Goal: Transaction & Acquisition: Purchase product/service

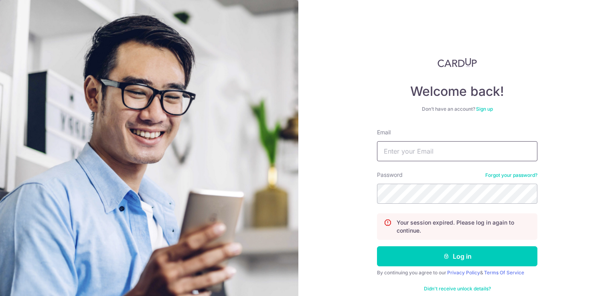
type input "[EMAIL_ADDRESS][DOMAIN_NAME]"
click at [377, 246] on button "Log in" at bounding box center [457, 256] width 160 height 20
click at [471, 151] on input "Email" at bounding box center [457, 151] width 160 height 20
type input "[EMAIL_ADDRESS][DOMAIN_NAME]"
click at [377, 246] on button "Log in" at bounding box center [457, 256] width 160 height 20
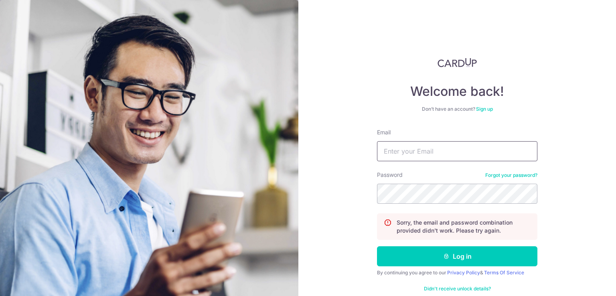
click at [436, 158] on input "Email" at bounding box center [457, 151] width 160 height 20
type input "[EMAIL_ADDRESS][DOMAIN_NAME]"
click at [377, 246] on button "Log in" at bounding box center [457, 256] width 160 height 20
click at [462, 155] on input "Email" at bounding box center [457, 151] width 160 height 20
type input "[EMAIL_ADDRESS][DOMAIN_NAME]"
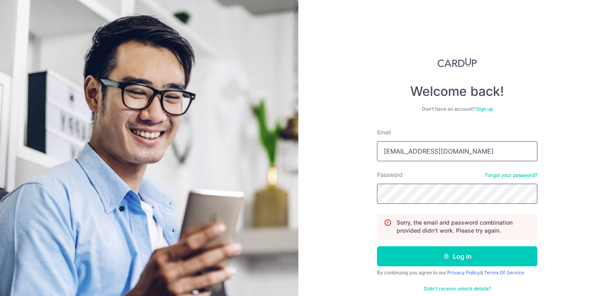
click at [377, 246] on button "Log in" at bounding box center [457, 256] width 160 height 20
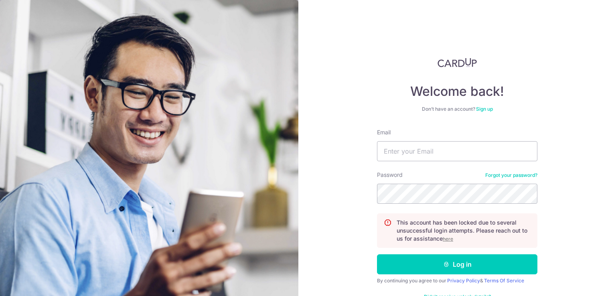
click at [445, 238] on u "here" at bounding box center [447, 239] width 10 height 6
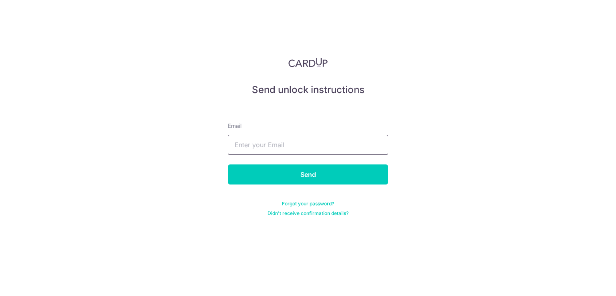
click at [285, 142] on input "text" at bounding box center [308, 145] width 160 height 20
type input "[EMAIL_ADDRESS][DOMAIN_NAME]"
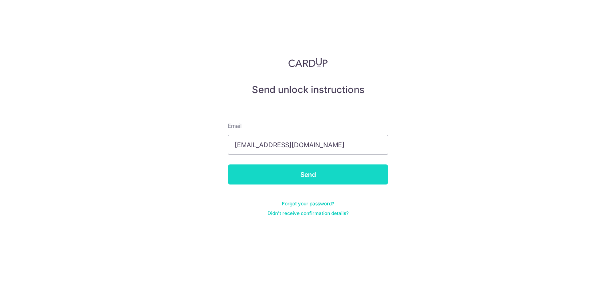
click at [289, 172] on input "Send" at bounding box center [308, 174] width 160 height 20
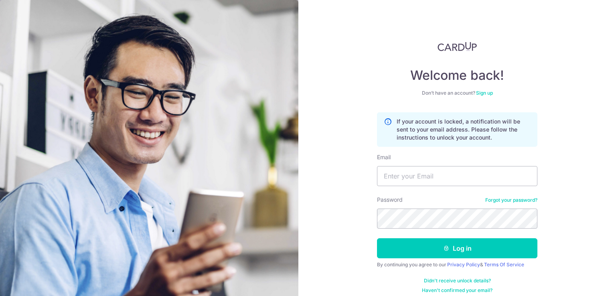
scroll to position [23, 0]
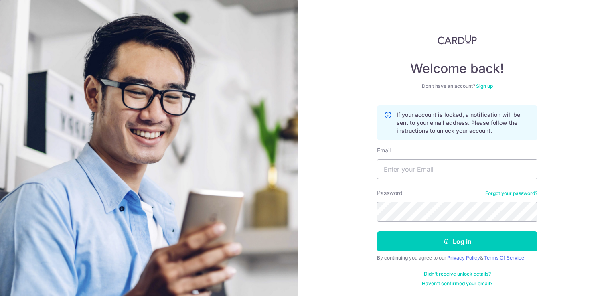
click at [458, 272] on link "Didn't receive unlock details?" at bounding box center [457, 274] width 67 height 6
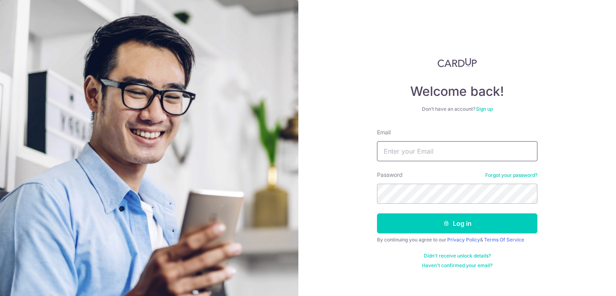
click at [387, 155] on input "Email" at bounding box center [457, 151] width 160 height 20
type input "ngzhancheng@hotmail.com"
click at [372, 194] on div "Welcome back! Don’t have an account? Sign up Email ngzhancheng@hotmail.com Pass…" at bounding box center [456, 148] width 317 height 296
click at [305, 185] on div "Welcome back! Don’t have an account? Sign up Email ngzhancheng@hotmail.com Pass…" at bounding box center [456, 148] width 317 height 296
click at [377, 213] on button "Log in" at bounding box center [457, 223] width 160 height 20
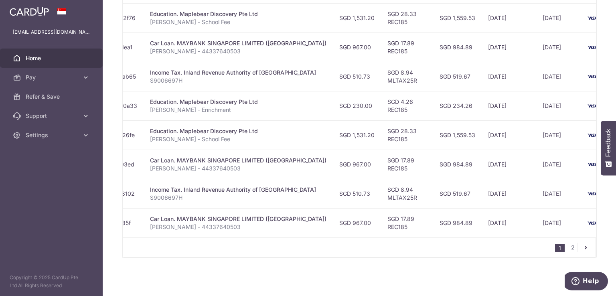
scroll to position [326, 0]
click at [571, 247] on link "2" at bounding box center [573, 247] width 10 height 10
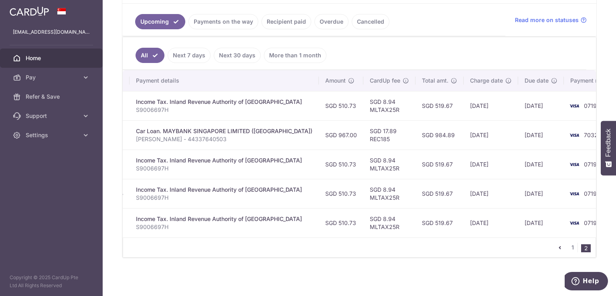
scroll to position [0, 0]
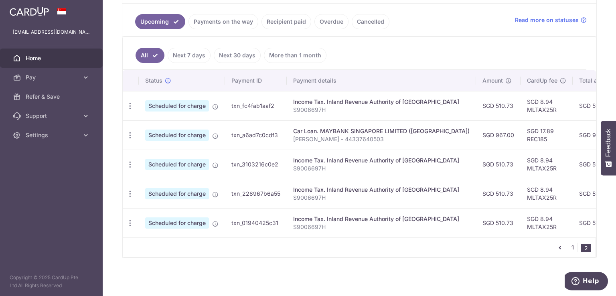
click at [568, 246] on link "1" at bounding box center [573, 247] width 10 height 10
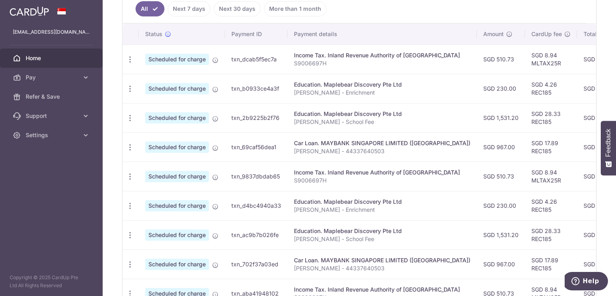
scroll to position [206, 0]
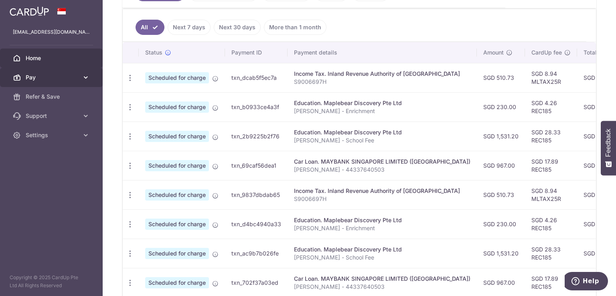
click at [80, 78] on link "Pay" at bounding box center [51, 77] width 103 height 19
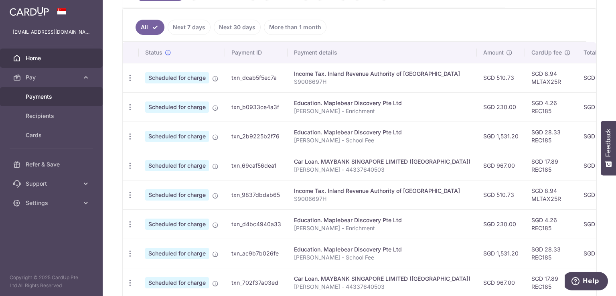
click at [59, 99] on span "Payments" at bounding box center [52, 97] width 53 height 8
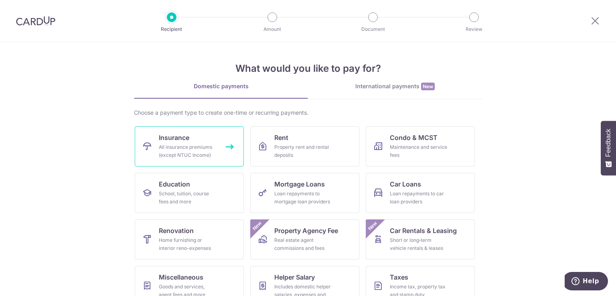
click at [188, 141] on link "Insurance All insurance premiums (except NTUC Income)" at bounding box center [189, 146] width 109 height 40
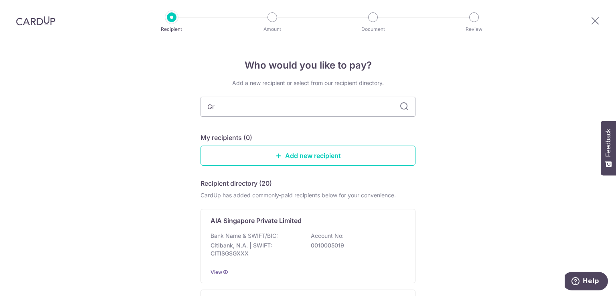
type input "Gre"
click at [279, 105] on input "Gre" at bounding box center [307, 107] width 215 height 20
type input "great eastern"
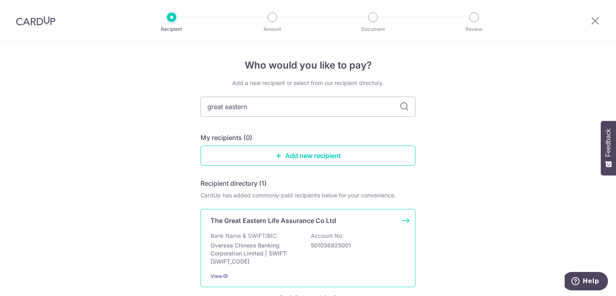
click at [292, 235] on div "Bank Name & SWIFT/BIC: Oversea Chinese Banking Corporation Limited | SWIFT: OCB…" at bounding box center [307, 249] width 195 height 34
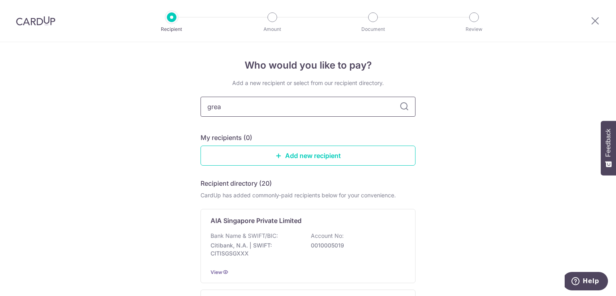
type input "great"
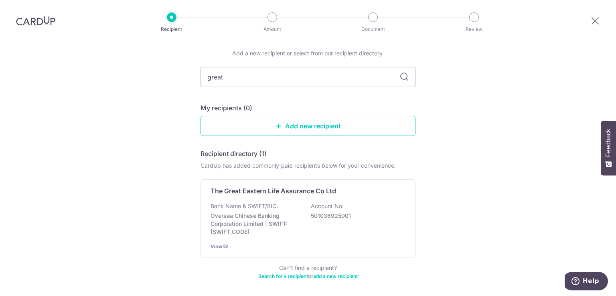
scroll to position [61, 0]
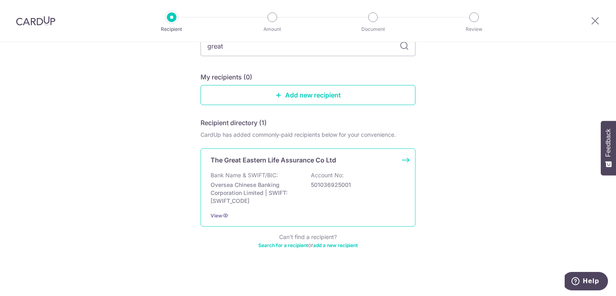
click at [355, 180] on div "Bank Name & SWIFT/BIC: Oversea Chinese Banking Corporation Limited | SWIFT: OCB…" at bounding box center [307, 188] width 195 height 34
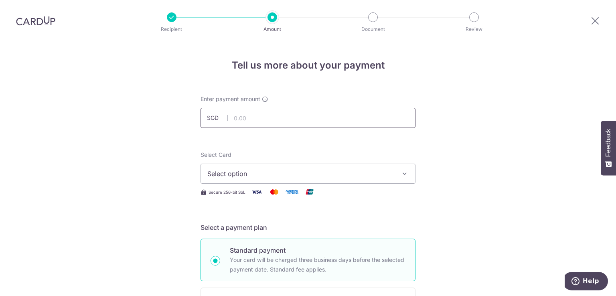
click at [279, 120] on input "text" at bounding box center [307, 118] width 215 height 20
click at [37, 15] on div at bounding box center [35, 21] width 71 height 42
click at [36, 19] on img at bounding box center [35, 21] width 39 height 10
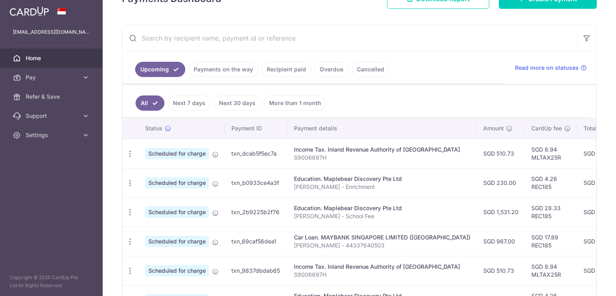
click at [287, 71] on link "Recipient paid" at bounding box center [286, 69] width 50 height 15
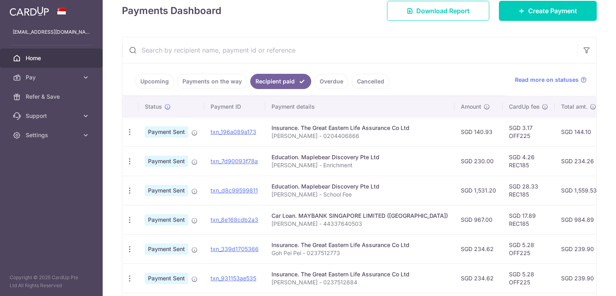
scroll to position [40, 0]
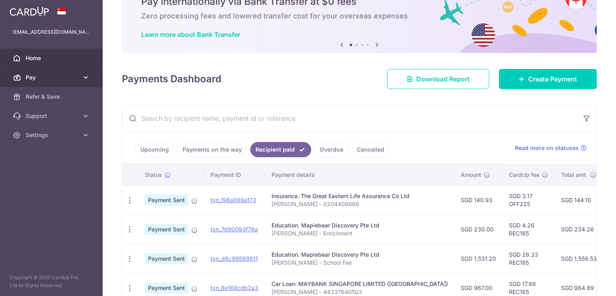
click at [58, 79] on span "Pay" at bounding box center [52, 77] width 53 height 8
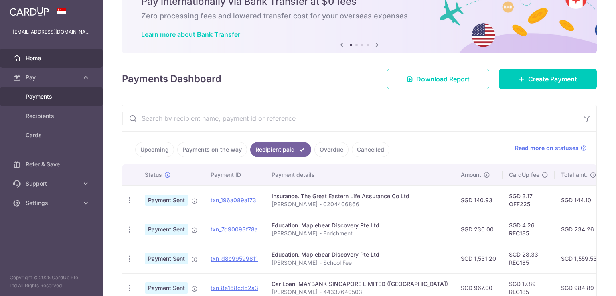
click at [36, 98] on span "Payments" at bounding box center [52, 97] width 53 height 8
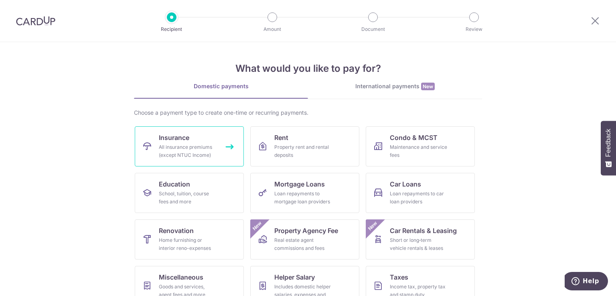
click at [174, 143] on div "All insurance premiums (except NTUC Income)" at bounding box center [188, 151] width 58 height 16
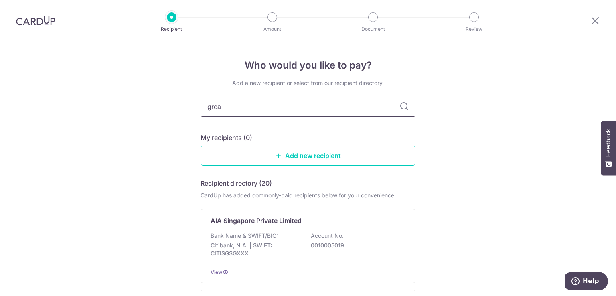
type input "great"
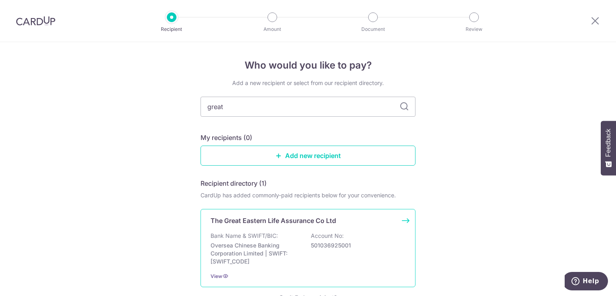
click at [273, 229] on div "The Great Eastern Life Assurance Co Ltd Bank Name & SWIFT/BIC: Oversea Chinese …" at bounding box center [307, 248] width 215 height 78
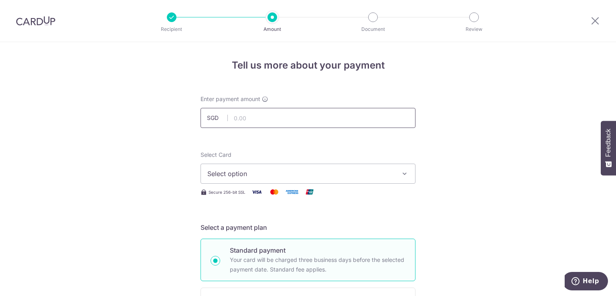
click at [283, 112] on input "text" at bounding box center [307, 118] width 215 height 20
type input "3,253.00"
click at [295, 172] on span "Select option" at bounding box center [300, 174] width 187 height 10
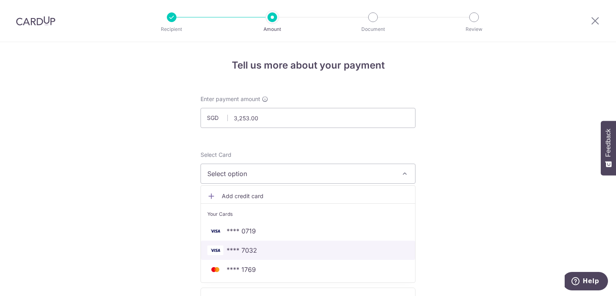
click at [269, 247] on span "**** 7032" at bounding box center [307, 250] width 201 height 10
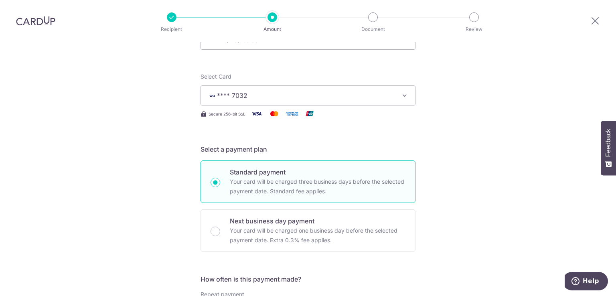
scroll to position [80, 0]
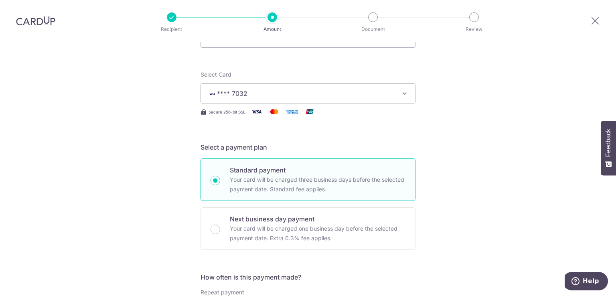
click at [400, 91] on icon "button" at bounding box center [404, 93] width 8 height 8
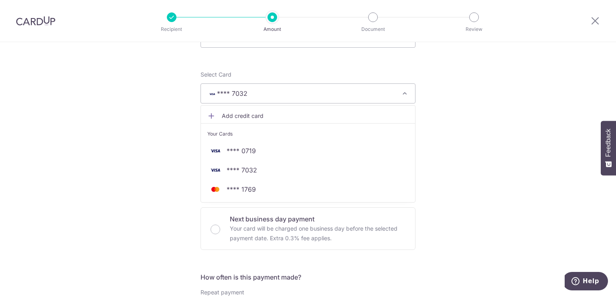
click at [403, 92] on icon "button" at bounding box center [404, 93] width 8 height 8
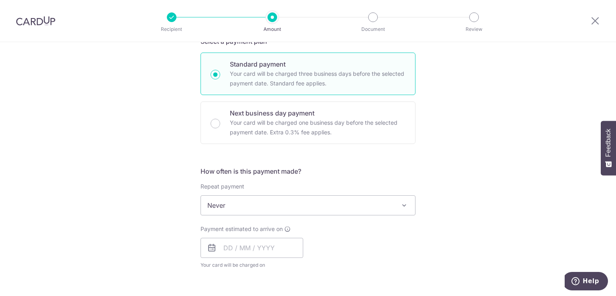
scroll to position [200, 0]
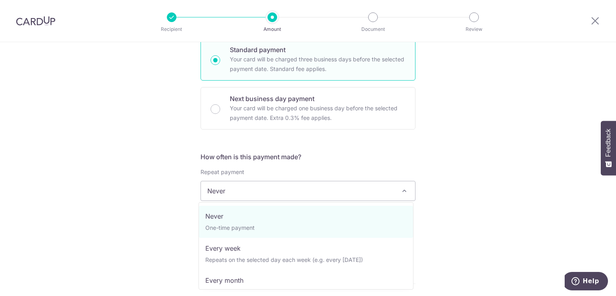
click at [379, 189] on span "Never" at bounding box center [308, 190] width 214 height 19
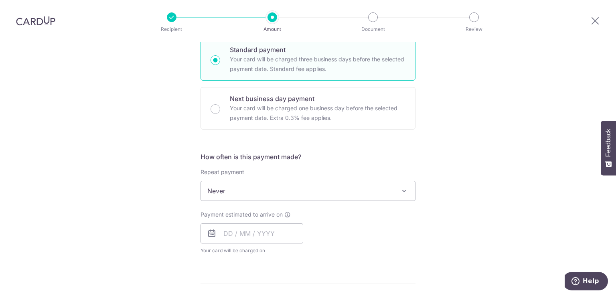
click at [371, 191] on span "Never" at bounding box center [308, 190] width 214 height 19
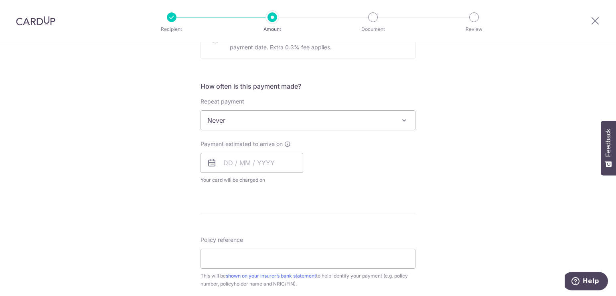
scroll to position [281, 0]
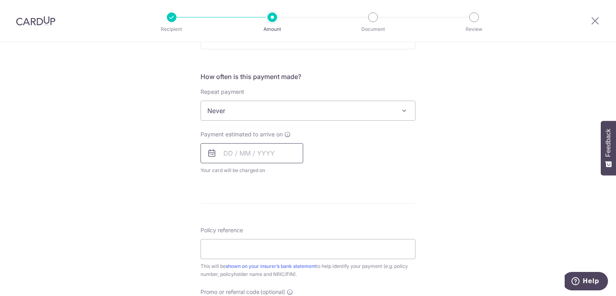
click at [223, 152] on input "text" at bounding box center [251, 153] width 103 height 20
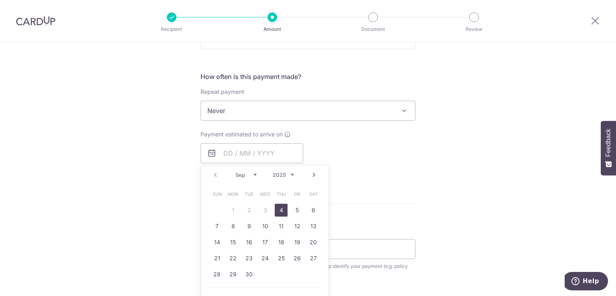
click at [226, 175] on div "Prev Next Sep Oct Nov Dec 2025 2026 2027 2028 2029 2030 2031 2032 2033 2034 2035" at bounding box center [264, 174] width 127 height 19
click at [314, 177] on link "Next" at bounding box center [314, 175] width 10 height 10
click at [210, 173] on link "Prev" at bounding box center [215, 175] width 10 height 10
click at [295, 241] on link "19" at bounding box center [297, 242] width 13 height 13
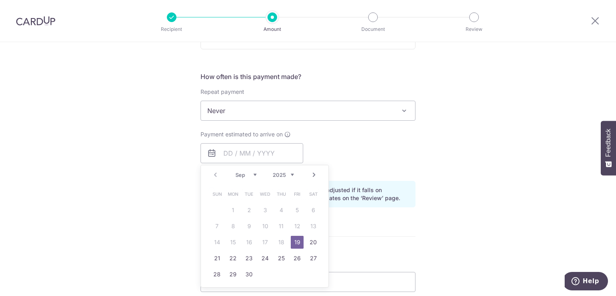
type input "[DATE]"
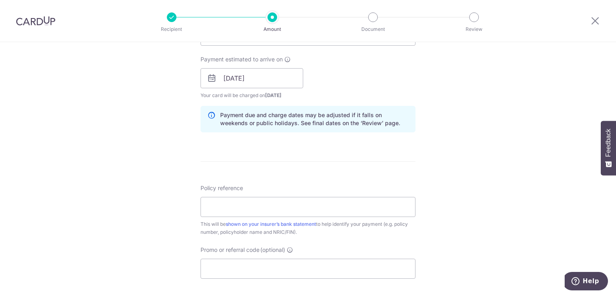
scroll to position [361, 0]
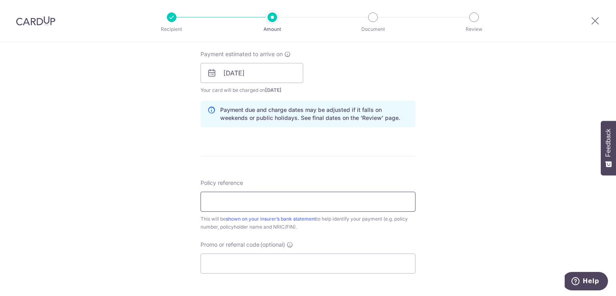
click at [284, 206] on input "Policy reference" at bounding box center [307, 202] width 215 height 20
paste input "0204404034"
type input "Ng Zhan Cheng - 0204404034"
click at [325, 269] on input "Promo or referral code (optional)" at bounding box center [307, 263] width 215 height 20
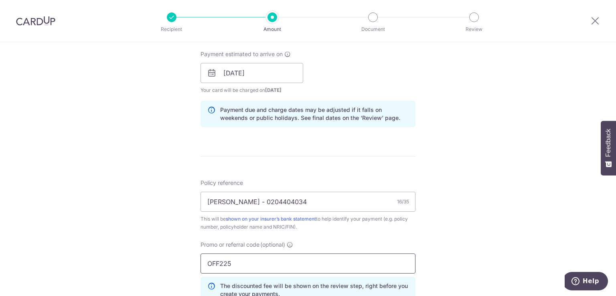
type input "OFF225"
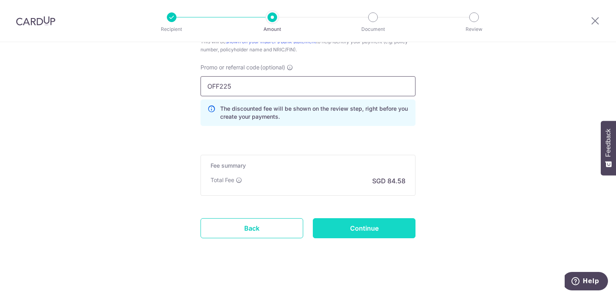
scroll to position [539, 0]
click at [395, 225] on input "Continue" at bounding box center [364, 227] width 103 height 20
type input "Create Schedule"
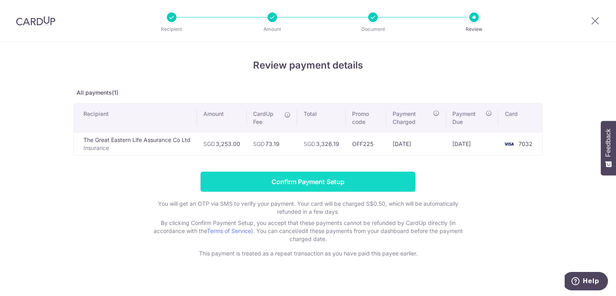
click at [312, 182] on input "Confirm Payment Setup" at bounding box center [307, 182] width 215 height 20
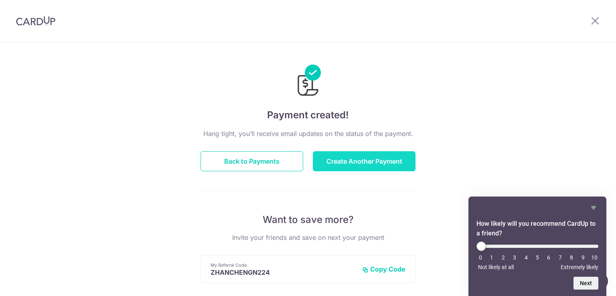
click at [345, 164] on button "Create Another Payment" at bounding box center [364, 161] width 103 height 20
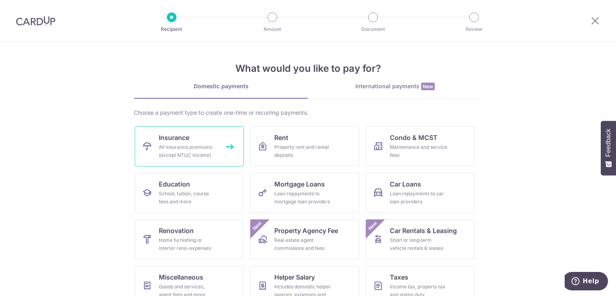
click at [213, 159] on link "Insurance All insurance premiums (except NTUC Income)" at bounding box center [189, 146] width 109 height 40
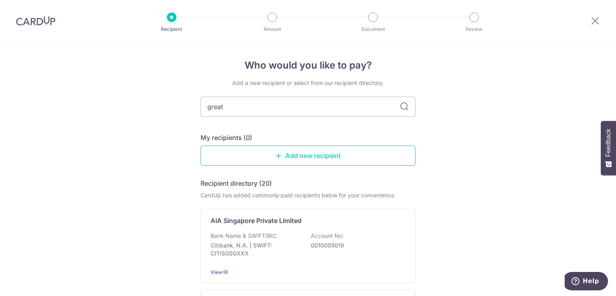
type input "great eastern"
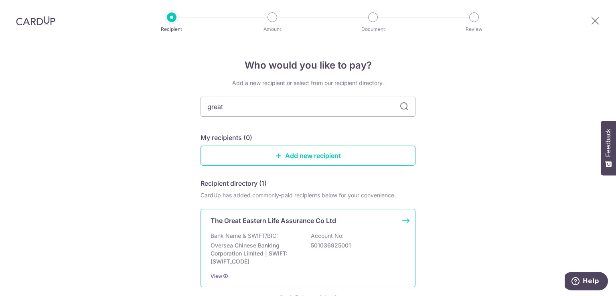
click at [271, 232] on p "Bank Name & SWIFT/BIC:" at bounding box center [243, 236] width 67 height 8
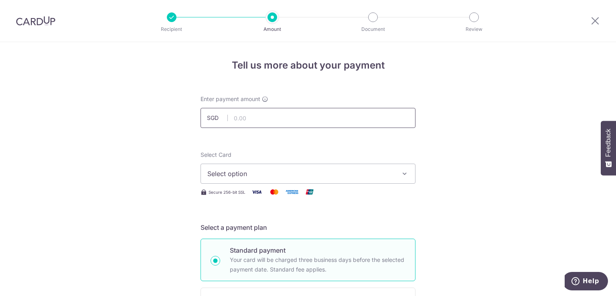
click at [253, 124] on input "text" at bounding box center [307, 118] width 215 height 20
type input "430.42"
click at [353, 177] on span "Select option" at bounding box center [300, 174] width 187 height 10
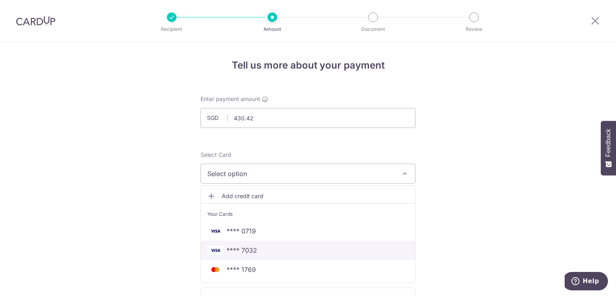
click at [271, 249] on span "**** 7032" at bounding box center [307, 250] width 201 height 10
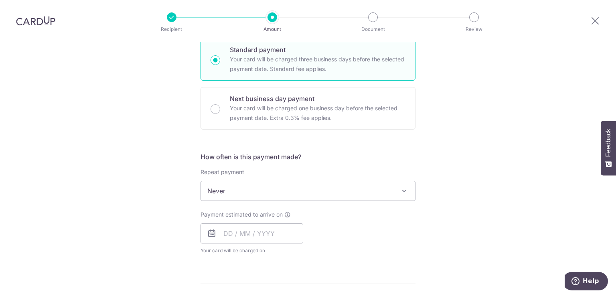
click at [278, 192] on span "Never" at bounding box center [308, 190] width 214 height 19
click at [259, 236] on input "text" at bounding box center [251, 233] width 103 height 20
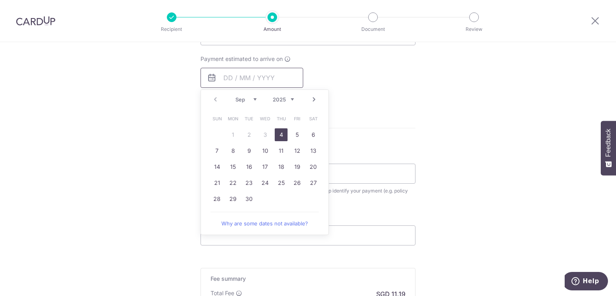
scroll to position [361, 0]
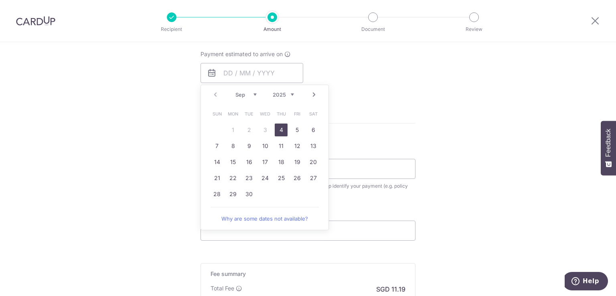
drag, startPoint x: 372, startPoint y: 131, endPoint x: 340, endPoint y: 124, distance: 32.8
click at [372, 131] on form "Enter payment amount SGD 430.42 430.42 Select Card **** 7032 Add credit card Yo…" at bounding box center [307, 51] width 215 height 634
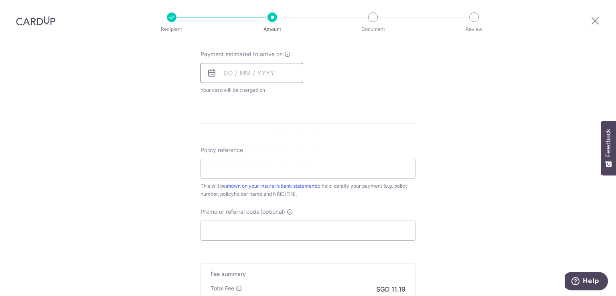
click at [291, 71] on input "text" at bounding box center [251, 73] width 103 height 20
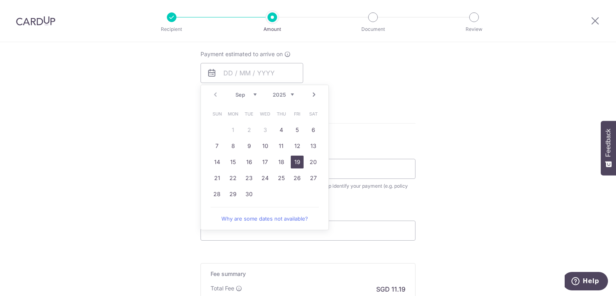
click at [293, 161] on link "19" at bounding box center [297, 162] width 13 height 13
type input "[DATE]"
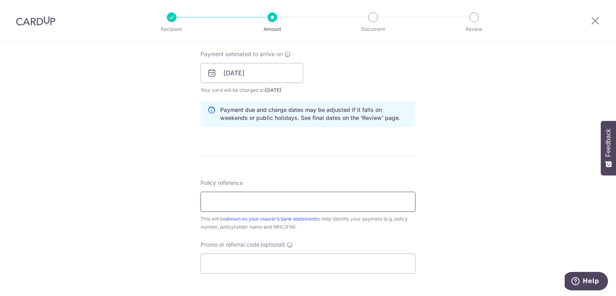
click at [244, 198] on input "Policy reference" at bounding box center [307, 202] width 215 height 20
paste input "0204404018"
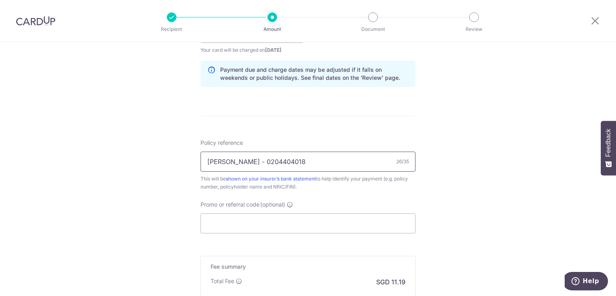
scroll to position [481, 0]
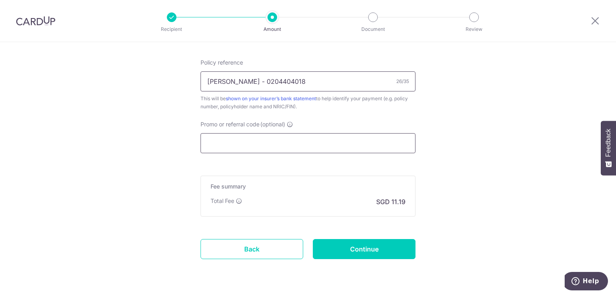
type input "[PERSON_NAME] - 0204404018"
click at [297, 140] on input "Promo or referral code (optional)" at bounding box center [307, 143] width 215 height 20
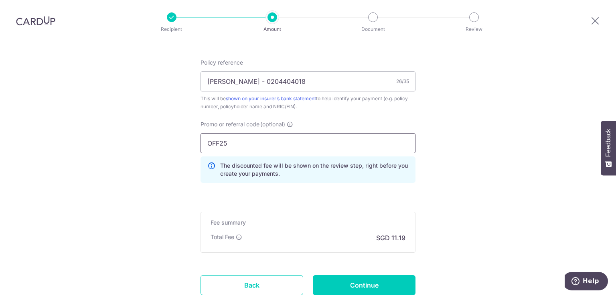
scroll to position [521, 0]
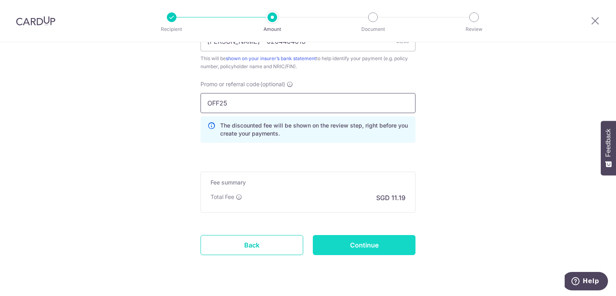
type input "OFF25"
click at [386, 247] on input "Continue" at bounding box center [364, 245] width 103 height 20
type input "Create Schedule"
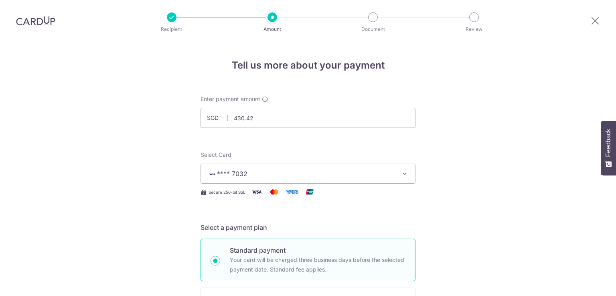
scroll to position [550, 0]
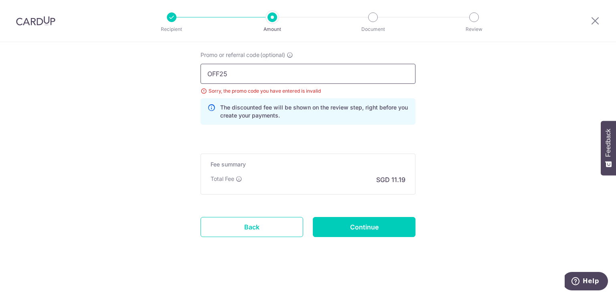
click at [232, 75] on input "OFF25" at bounding box center [307, 74] width 215 height 20
click at [215, 74] on input "OFF25" at bounding box center [307, 74] width 215 height 20
click at [219, 73] on input "OFF25" at bounding box center [307, 74] width 215 height 20
type input "OFF225"
click at [353, 221] on input "Continue" at bounding box center [364, 227] width 103 height 20
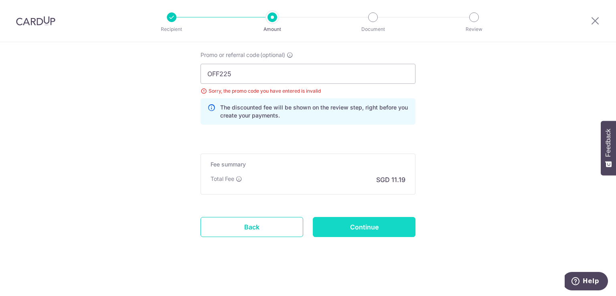
type input "Update Schedule"
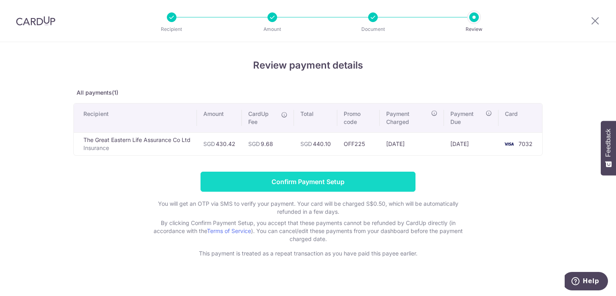
click at [314, 176] on input "Confirm Payment Setup" at bounding box center [307, 182] width 215 height 20
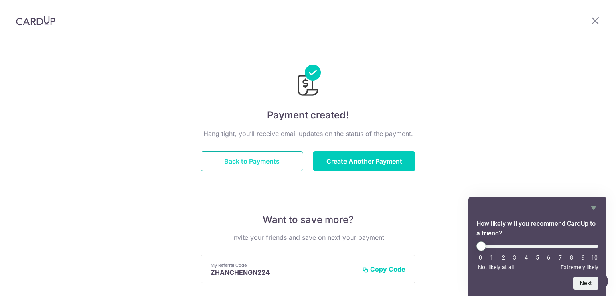
click at [223, 163] on button "Back to Payments" at bounding box center [251, 161] width 103 height 20
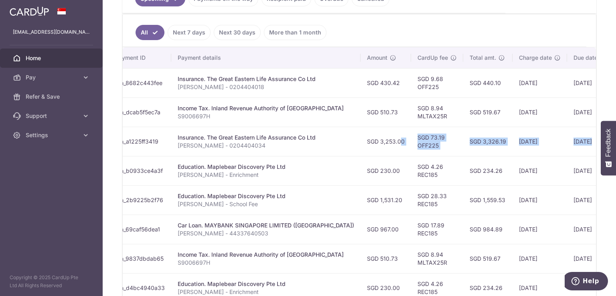
scroll to position [0, 133]
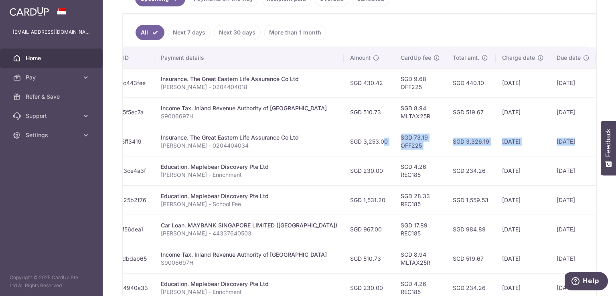
drag, startPoint x: 477, startPoint y: 141, endPoint x: 504, endPoint y: 139, distance: 26.9
click at [504, 139] on tr "Update payment Cancel payment Scheduled for charge txn_a1225ff3419 Insurance. T…" at bounding box center [323, 141] width 667 height 29
click at [550, 143] on td "[DATE]" at bounding box center [573, 141] width 46 height 29
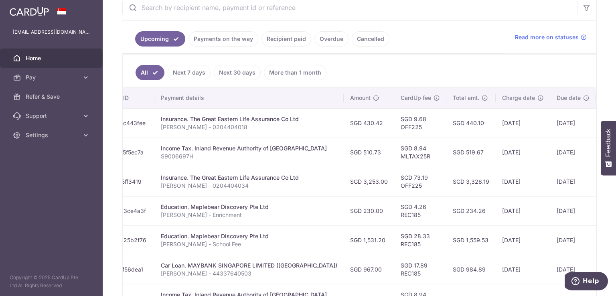
click at [284, 42] on link "Recipient paid" at bounding box center [286, 38] width 50 height 15
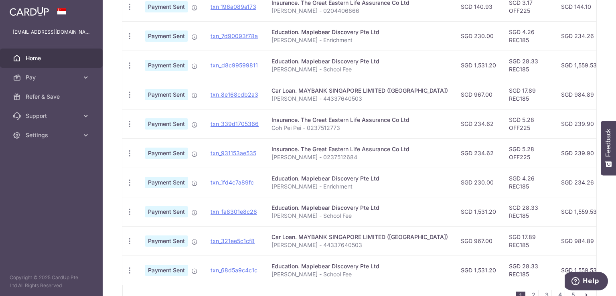
scroll to position [292, 0]
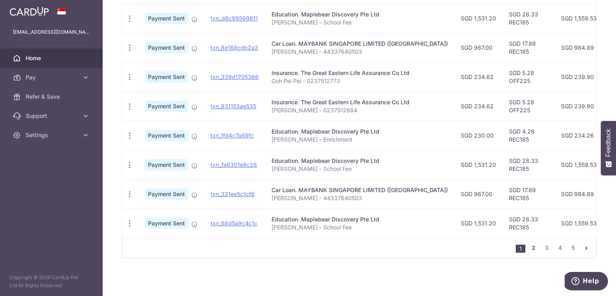
click at [531, 249] on link "2" at bounding box center [533, 248] width 10 height 10
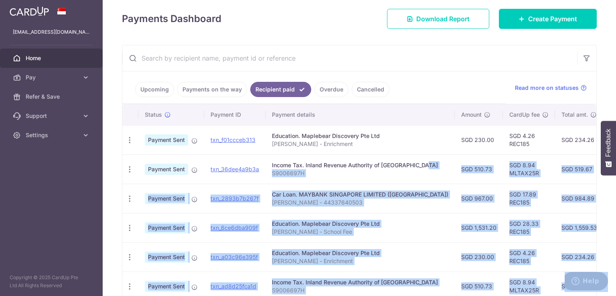
scroll to position [0, 139]
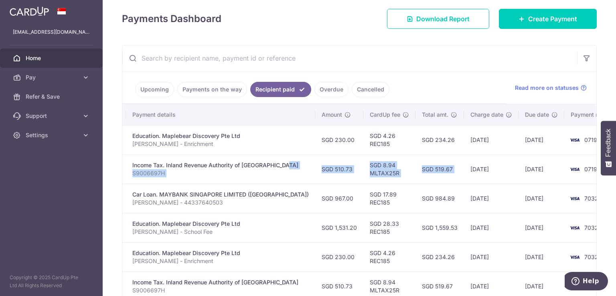
drag, startPoint x: 395, startPoint y: 164, endPoint x: 440, endPoint y: 171, distance: 45.9
click at [440, 171] on tr "PDF Receipt Payment Sent txn_36dee4a9b3a Income Tax. Inland Revenue Authority o…" at bounding box center [304, 168] width 642 height 29
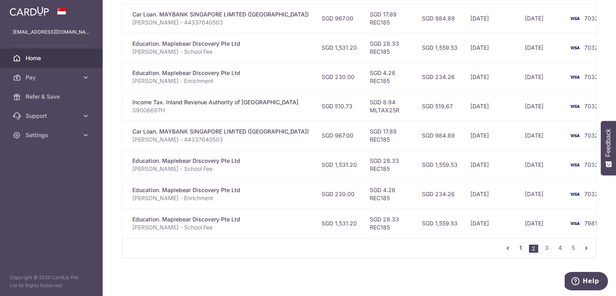
click at [517, 249] on link "1" at bounding box center [520, 248] width 10 height 10
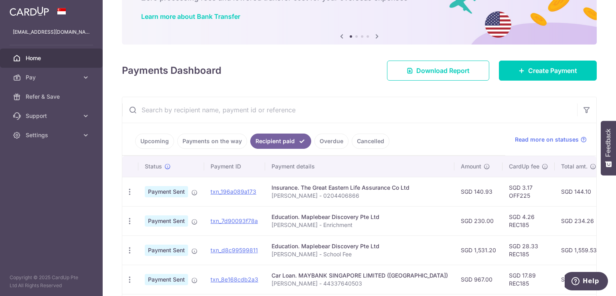
scroll to position [0, 0]
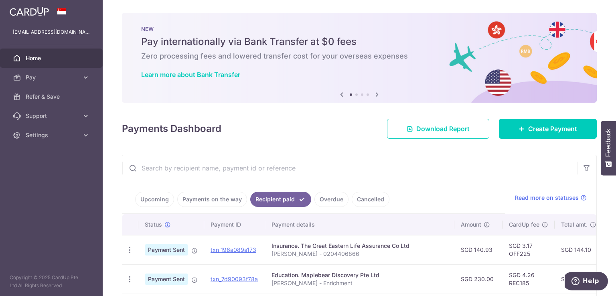
click at [161, 196] on link "Upcoming" at bounding box center [154, 199] width 39 height 15
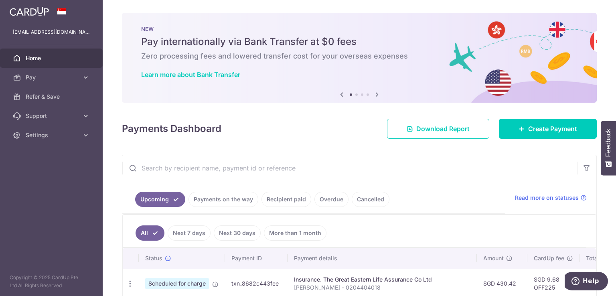
scroll to position [160, 0]
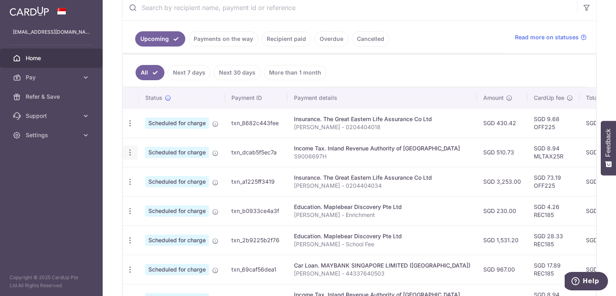
click at [130, 127] on icon "button" at bounding box center [130, 123] width 8 height 8
click at [162, 193] on span "Cancel payment" at bounding box center [173, 194] width 54 height 10
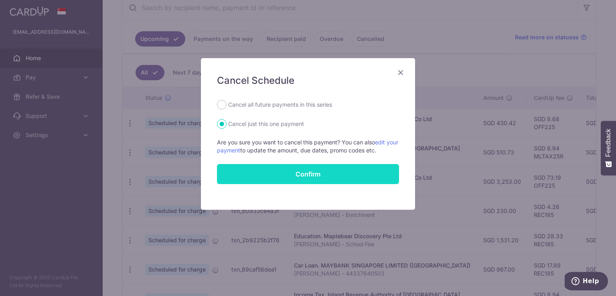
click at [263, 175] on button "Confirm" at bounding box center [308, 174] width 182 height 20
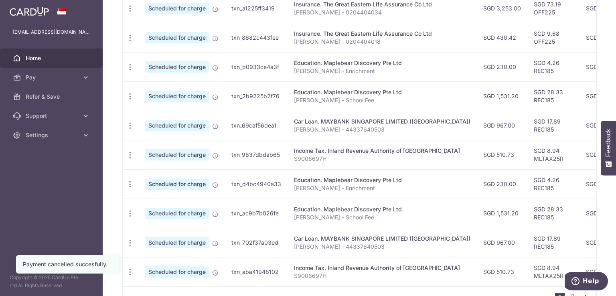
scroll to position [281, 0]
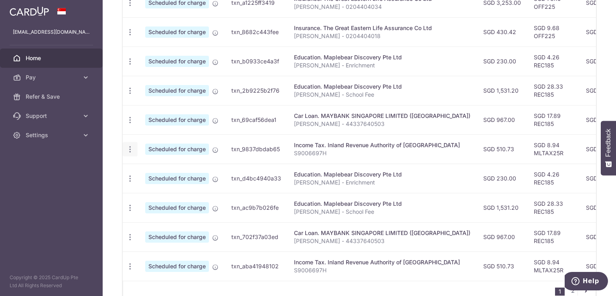
click at [132, 7] on icon "button" at bounding box center [130, 3] width 8 height 8
click at [159, 191] on span "Cancel payment" at bounding box center [173, 191] width 54 height 10
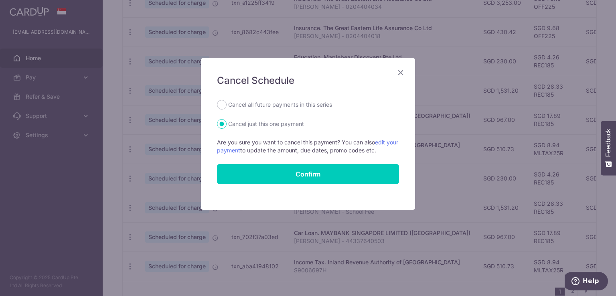
click at [262, 102] on label "Cancel all future payments in this series" at bounding box center [280, 105] width 104 height 10
click at [226, 102] on input "Cancel all future payments in this series" at bounding box center [222, 105] width 10 height 10
radio input "true"
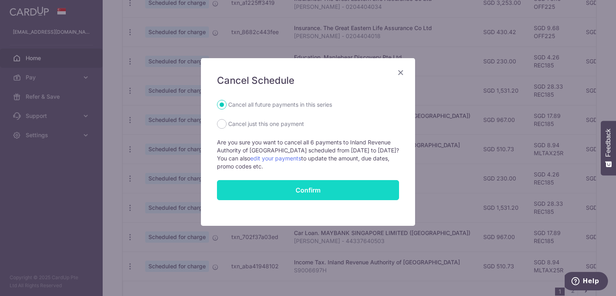
click at [285, 187] on button "Confirm" at bounding box center [308, 190] width 182 height 20
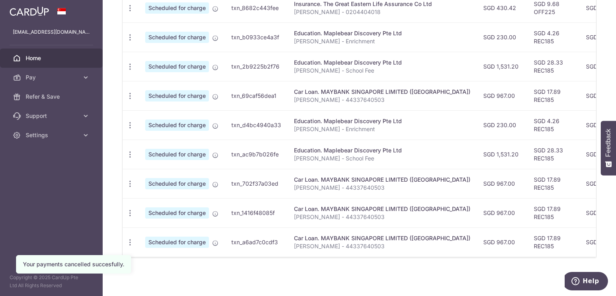
scroll to position [106, 0]
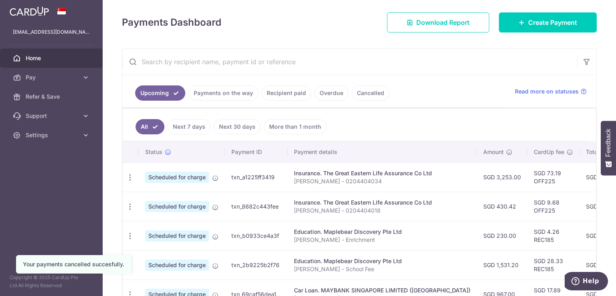
click at [368, 95] on link "Cancelled" at bounding box center [370, 92] width 38 height 15
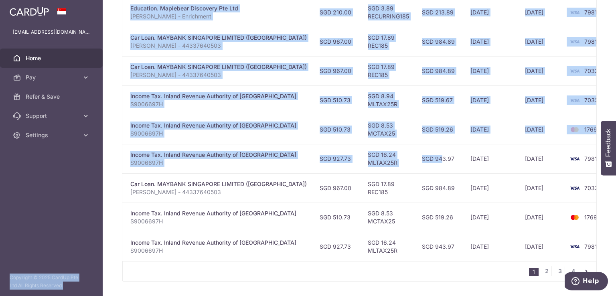
scroll to position [0, 0]
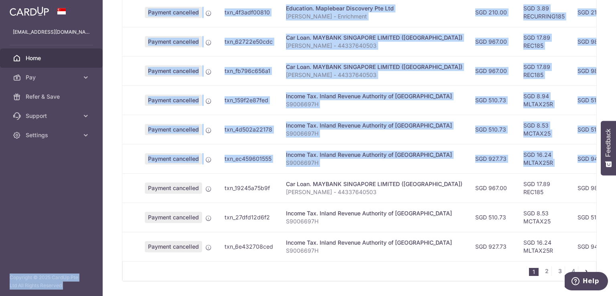
drag, startPoint x: 555, startPoint y: 158, endPoint x: 49, endPoint y: 158, distance: 506.2
click at [49, 158] on main "ngzhancheng@hotmail.com Home Pay Payments Recipients Cards Refer & Save Support…" at bounding box center [308, 148] width 616 height 296
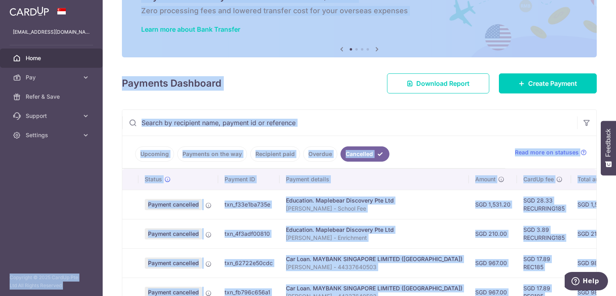
scroll to position [26, 0]
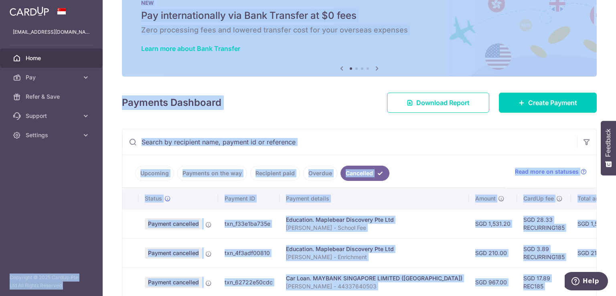
drag, startPoint x: 335, startPoint y: 128, endPoint x: 329, endPoint y: 130, distance: 6.3
click at [335, 129] on input "text" at bounding box center [349, 142] width 454 height 26
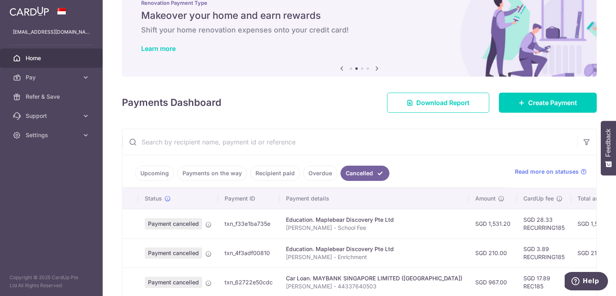
click at [145, 172] on link "Upcoming" at bounding box center [154, 173] width 39 height 15
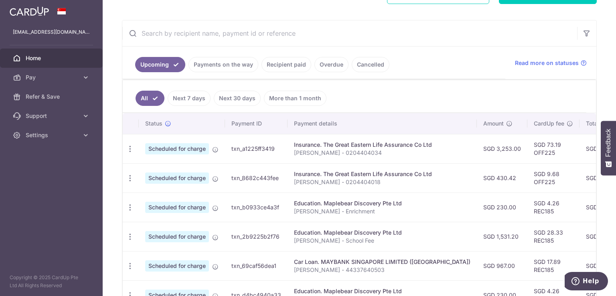
scroll to position [160, 0]
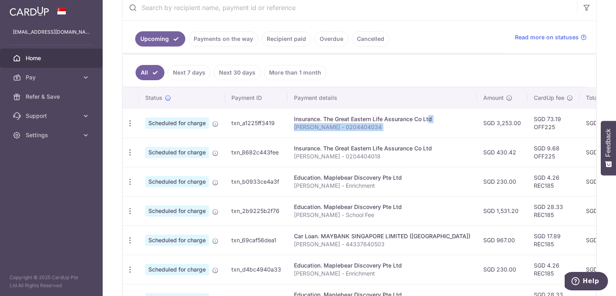
drag, startPoint x: 402, startPoint y: 119, endPoint x: 448, endPoint y: 117, distance: 46.1
click at [448, 117] on tr "Update payment Cancel payment Scheduled for charge txn_a1225ff3419 Insurance. T…" at bounding box center [456, 122] width 667 height 29
click at [440, 124] on p "Ng Zhan Cheng - 0204404034" at bounding box center [382, 127] width 176 height 8
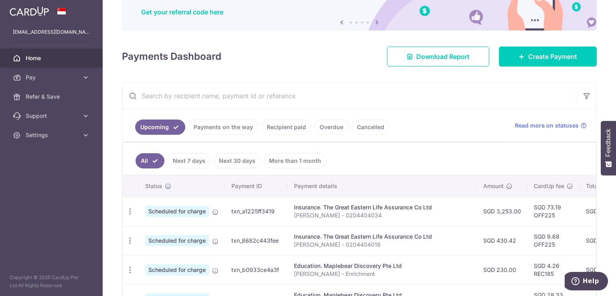
scroll to position [40, 0]
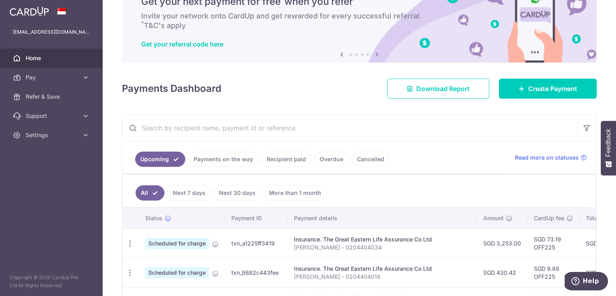
click at [283, 161] on link "Recipient paid" at bounding box center [286, 158] width 50 height 15
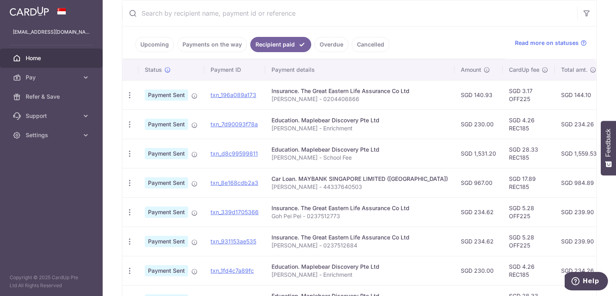
scroll to position [160, 0]
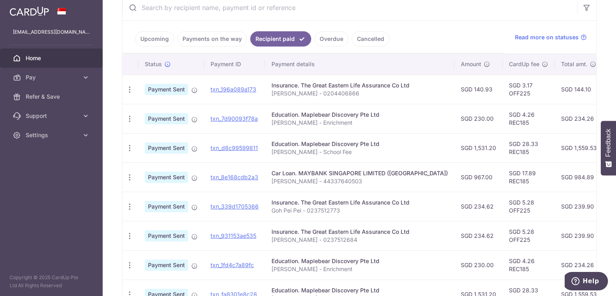
click at [159, 39] on link "Upcoming" at bounding box center [154, 38] width 39 height 15
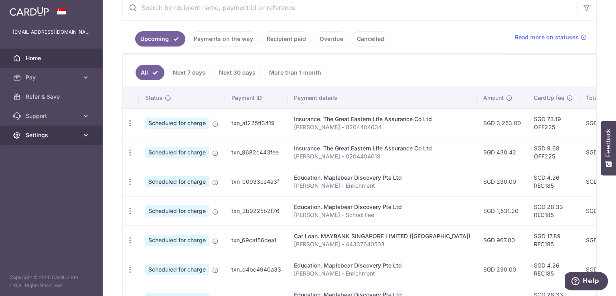
click at [76, 137] on span "Settings" at bounding box center [52, 135] width 53 height 8
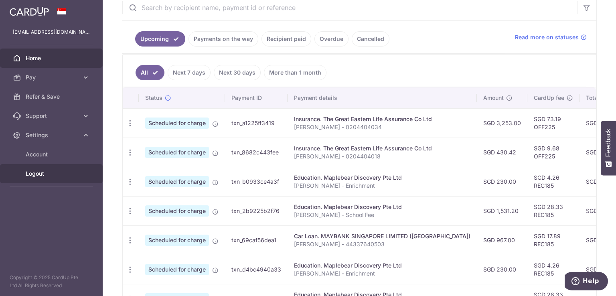
click at [45, 177] on span "Logout" at bounding box center [52, 174] width 53 height 8
